Goal: Information Seeking & Learning: Learn about a topic

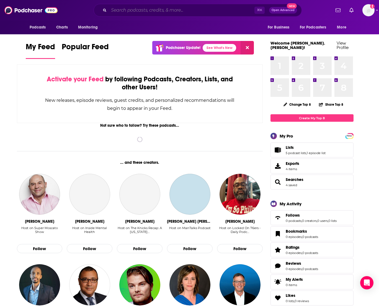
click at [154, 10] on input "Search podcasts, credits, & more..." at bounding box center [182, 10] width 146 height 9
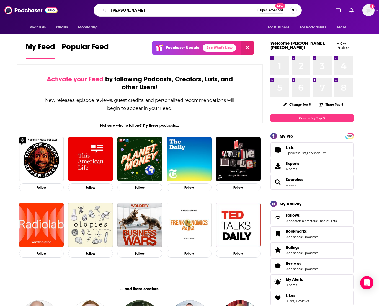
type input "[PERSON_NAME]"
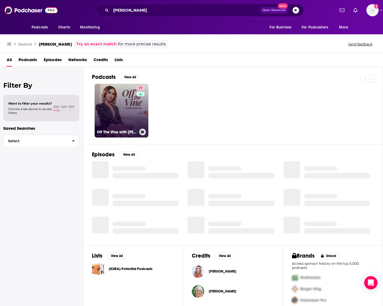
click at [113, 110] on link "77 Off The Vine with [PERSON_NAME]" at bounding box center [122, 111] width 54 height 54
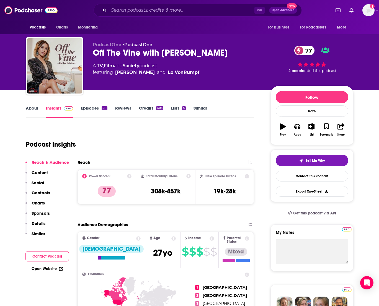
click at [34, 194] on p "Contacts" at bounding box center [41, 192] width 19 height 5
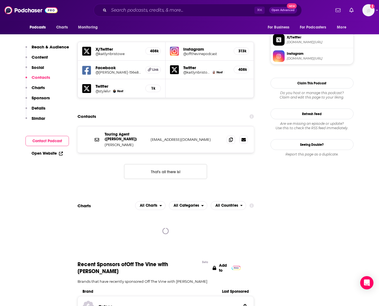
scroll to position [488, 0]
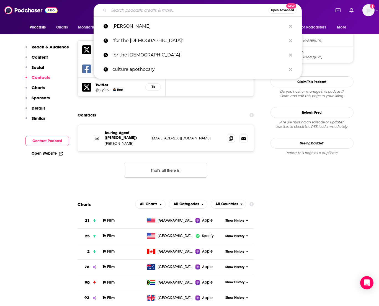
click at [127, 8] on input "Search podcasts, credits, & more..." at bounding box center [189, 10] width 160 height 9
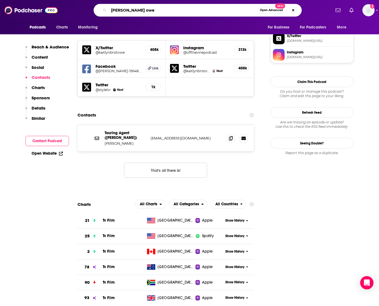
type input "[PERSON_NAME]"
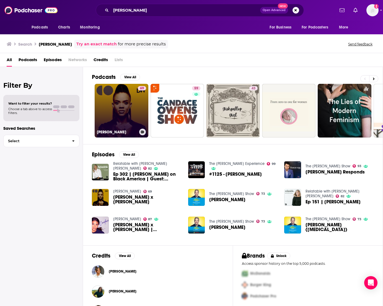
click at [136, 114] on link "69 [PERSON_NAME]" at bounding box center [122, 111] width 54 height 54
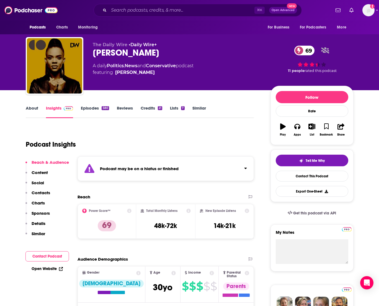
click at [35, 114] on link "About" at bounding box center [32, 111] width 12 height 13
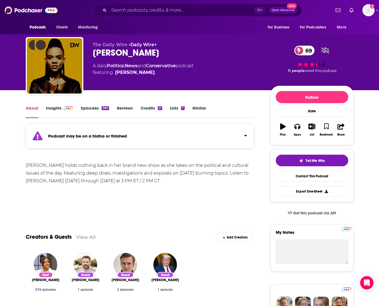
click at [91, 108] on link "Episodes 580" at bounding box center [95, 111] width 28 height 13
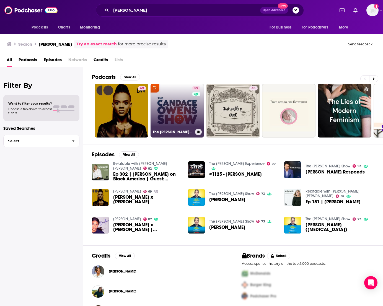
click at [178, 113] on link "59 The [PERSON_NAME] Show" at bounding box center [178, 111] width 54 height 54
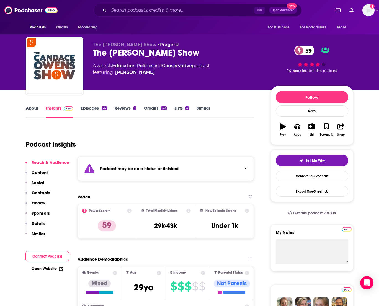
click at [97, 110] on link "Episodes 75" at bounding box center [94, 111] width 26 height 13
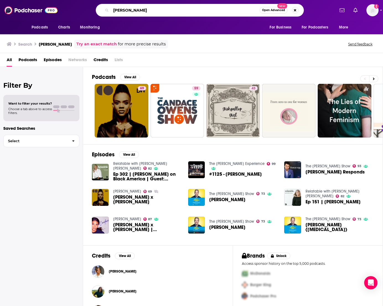
click at [138, 11] on input "[PERSON_NAME]" at bounding box center [185, 10] width 149 height 9
type input "[PERSON_NAME]"
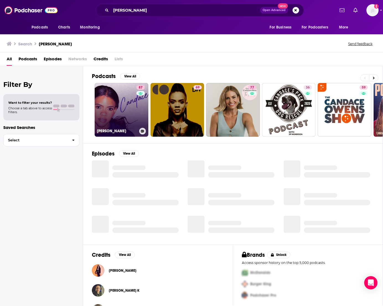
click at [127, 109] on link "87 [PERSON_NAME]" at bounding box center [122, 110] width 54 height 54
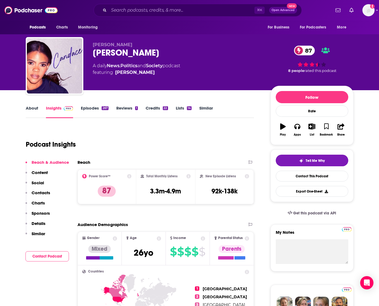
click at [39, 194] on p "Contacts" at bounding box center [41, 192] width 19 height 5
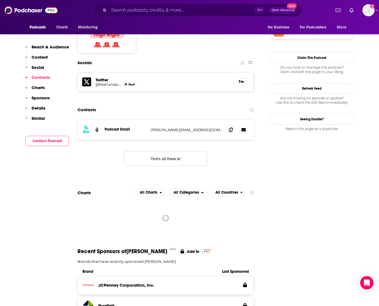
scroll to position [451, 0]
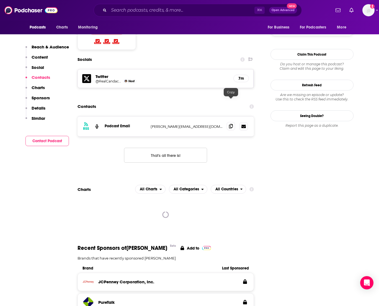
click at [230, 124] on icon at bounding box center [231, 126] width 4 height 4
